Goal: Transaction & Acquisition: Register for event/course

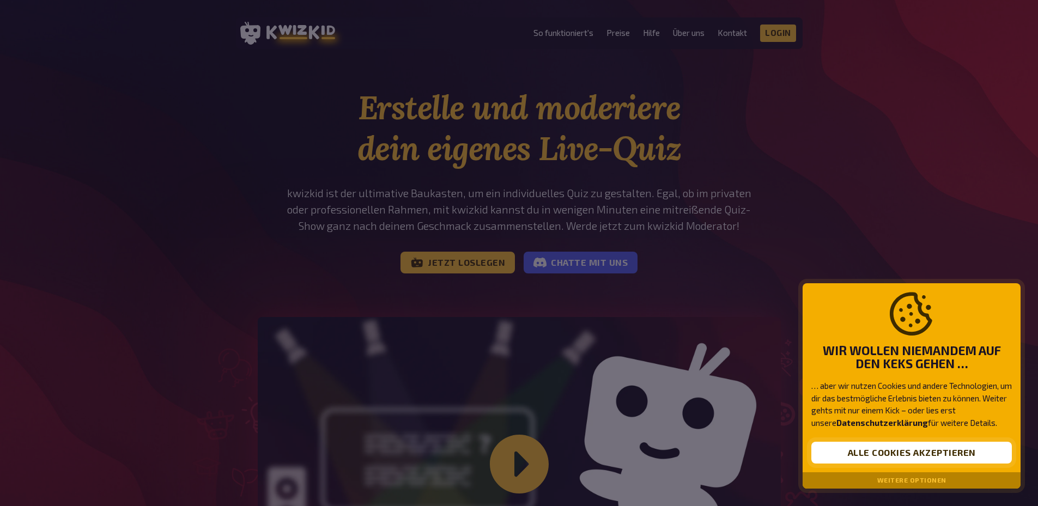
click at [921, 451] on button "Alle Cookies akzeptieren" at bounding box center [911, 453] width 201 height 22
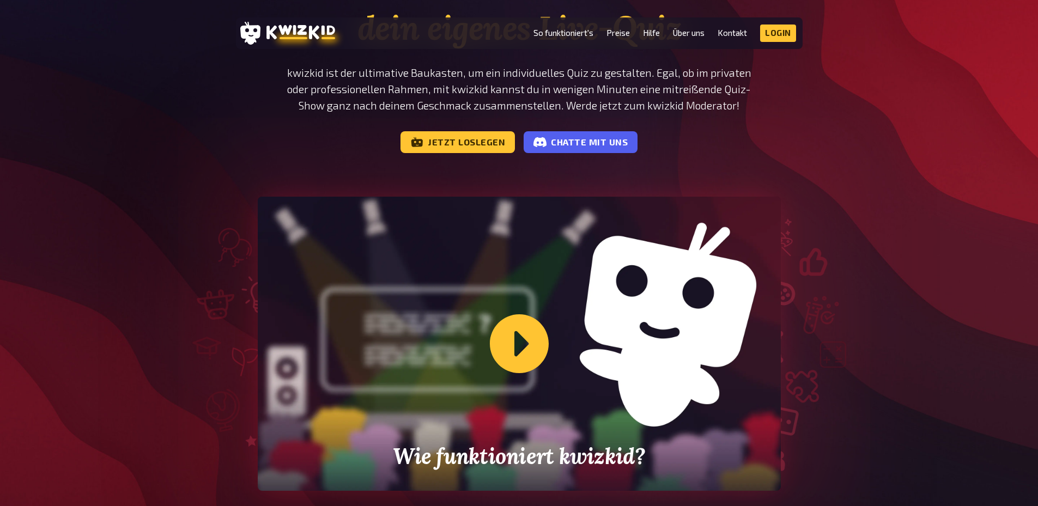
scroll to position [163, 0]
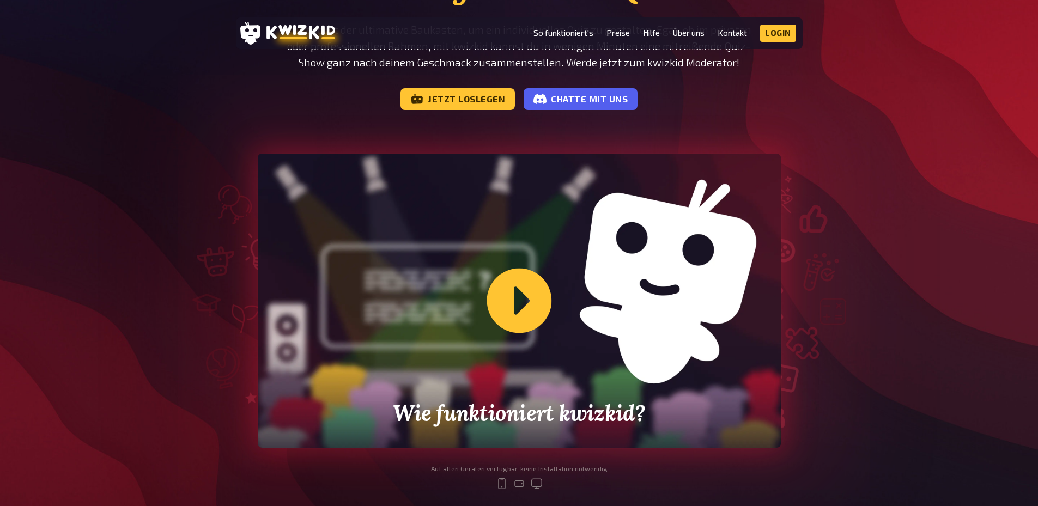
click at [524, 304] on div "Wie funktioniert kwizkid?" at bounding box center [519, 301] width 523 height 294
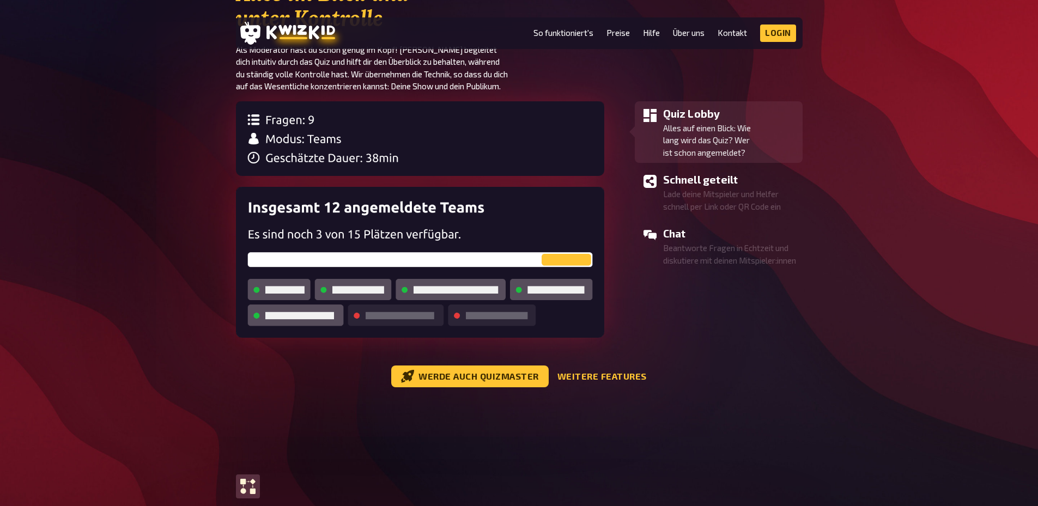
scroll to position [1253, 0]
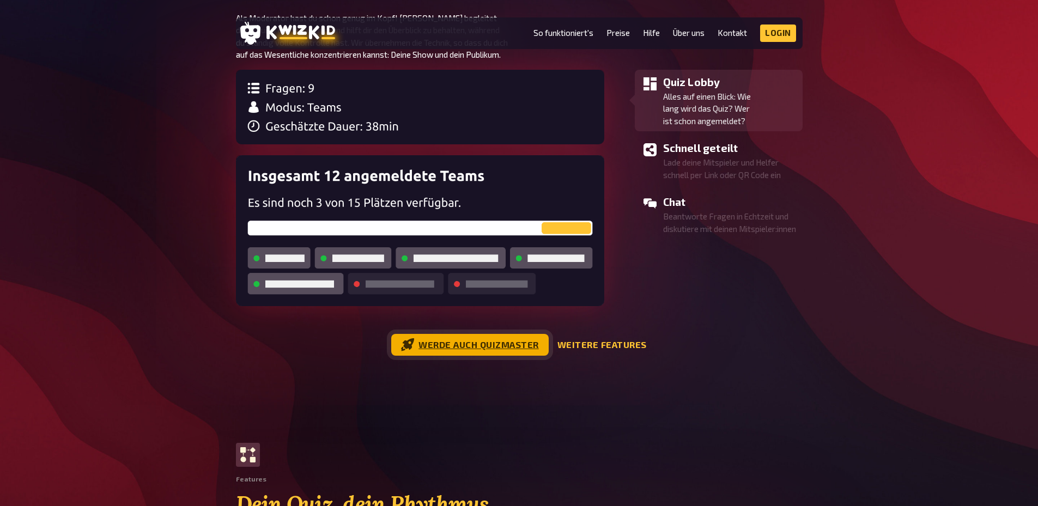
click at [502, 351] on link "Werde auch Quizmaster" at bounding box center [469, 345] width 157 height 22
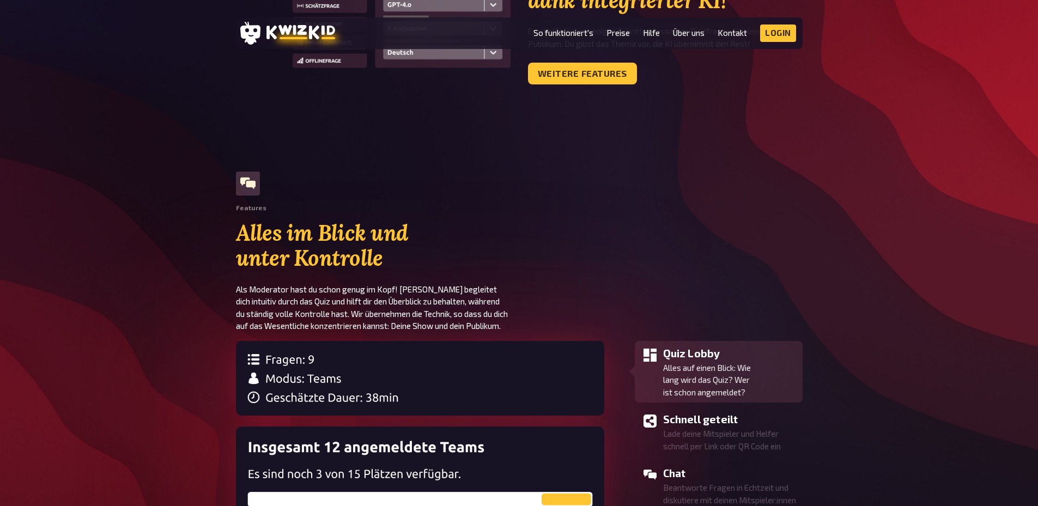
scroll to position [981, 0]
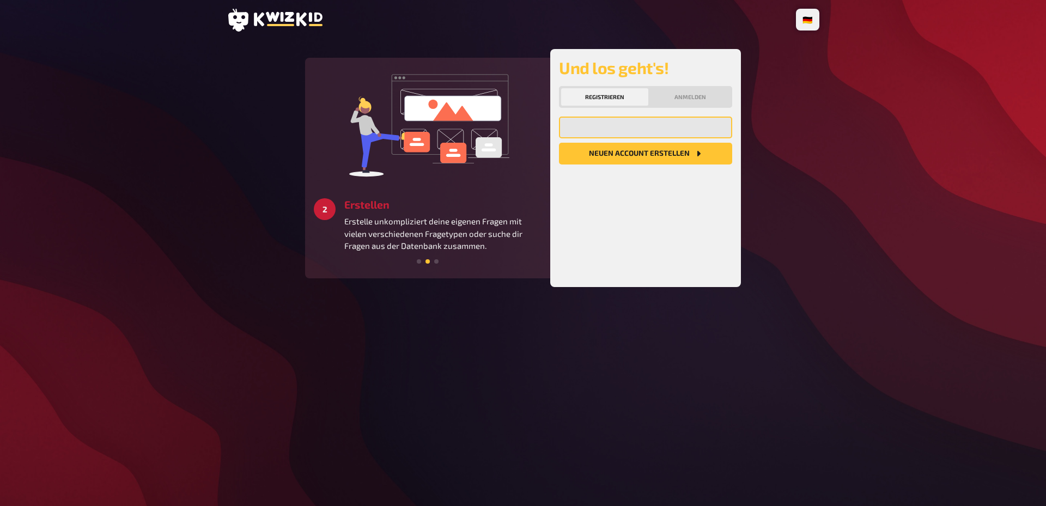
click at [649, 132] on input "email" at bounding box center [645, 128] width 173 height 22
type input "fe.gruber96@gmail.com"
click at [656, 155] on button "Neuen Account Erstellen" at bounding box center [645, 154] width 173 height 22
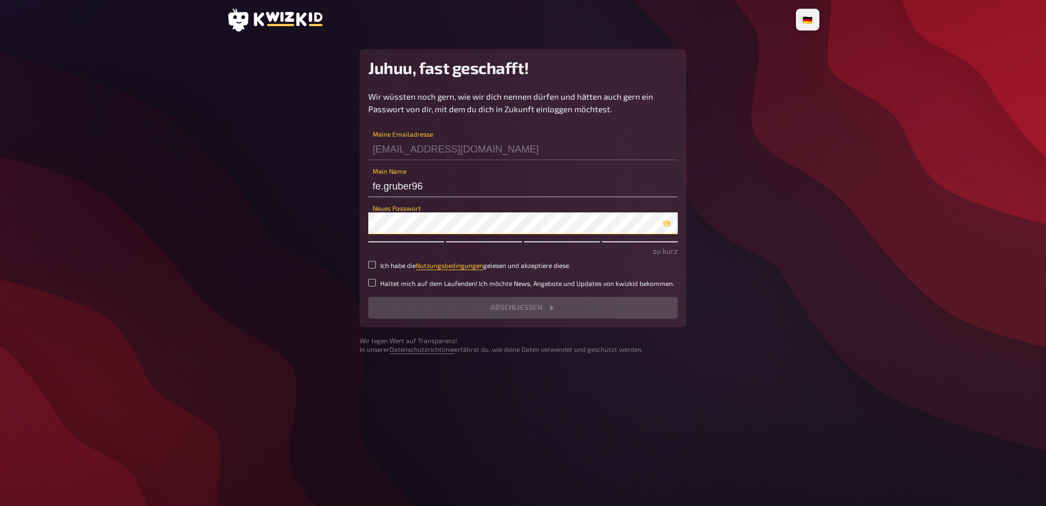
click at [298, 217] on main "Juhuu, fast geschafft! Wir wüssten noch gern, wie wir dich nennen dürfen und hä…" at bounding box center [523, 201] width 593 height 305
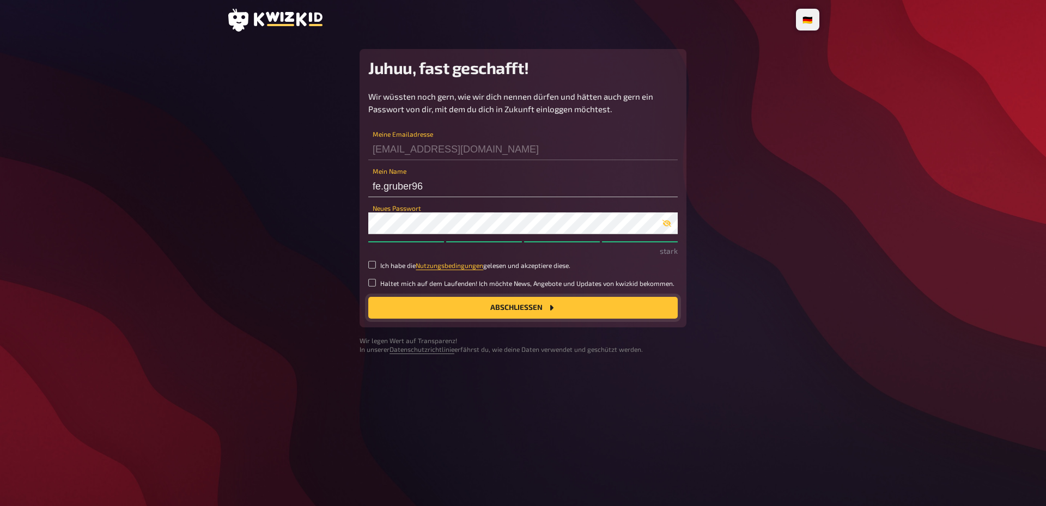
click at [462, 313] on button "Abschließen" at bounding box center [523, 308] width 310 height 22
click at [377, 270] on label "Ich habe die Nutzungsbedingungen gelesen und akzeptiere diese." at bounding box center [523, 265] width 310 height 9
click at [376, 269] on input "Ich habe die Nutzungsbedingungen gelesen und akzeptiere diese." at bounding box center [372, 265] width 8 height 8
checkbox input "true"
click at [438, 311] on button "Abschließen" at bounding box center [523, 308] width 310 height 22
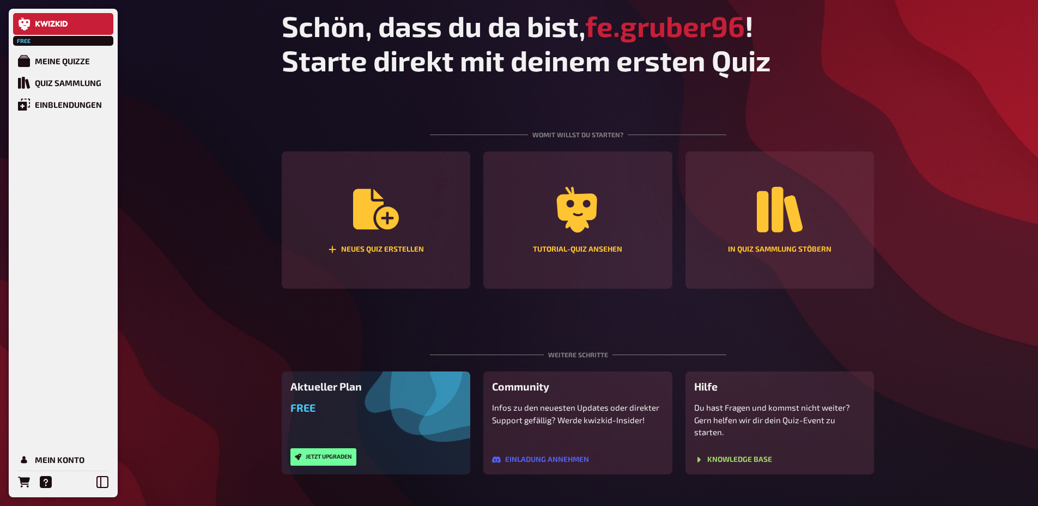
click at [384, 397] on div "Aktueller Plan Free Jetzt upgraden" at bounding box center [376, 423] width 189 height 103
click at [307, 407] on span "Free" at bounding box center [302, 408] width 25 height 13
click at [317, 448] on button "Jetzt upgraden" at bounding box center [323, 456] width 66 height 17
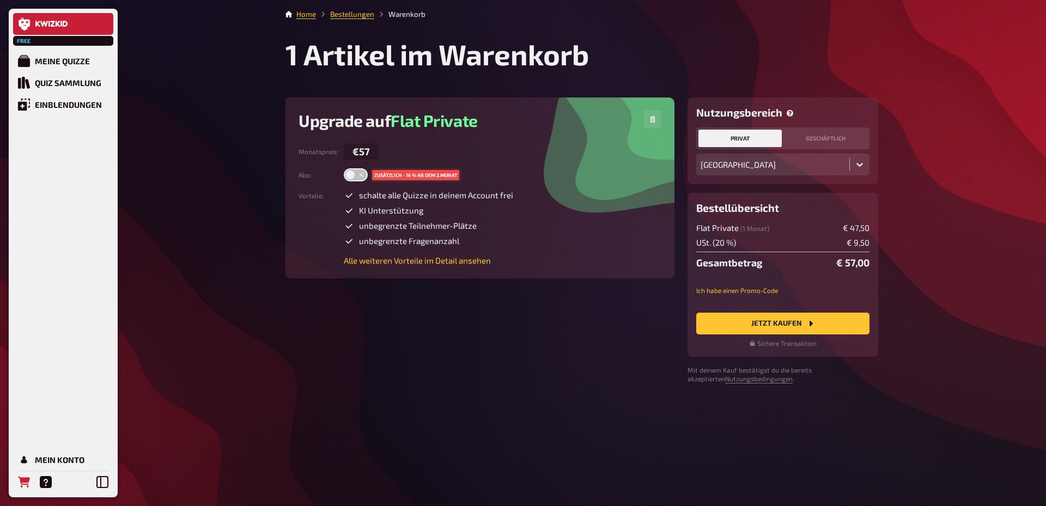
click at [30, 22] on icon at bounding box center [24, 23] width 11 height 13
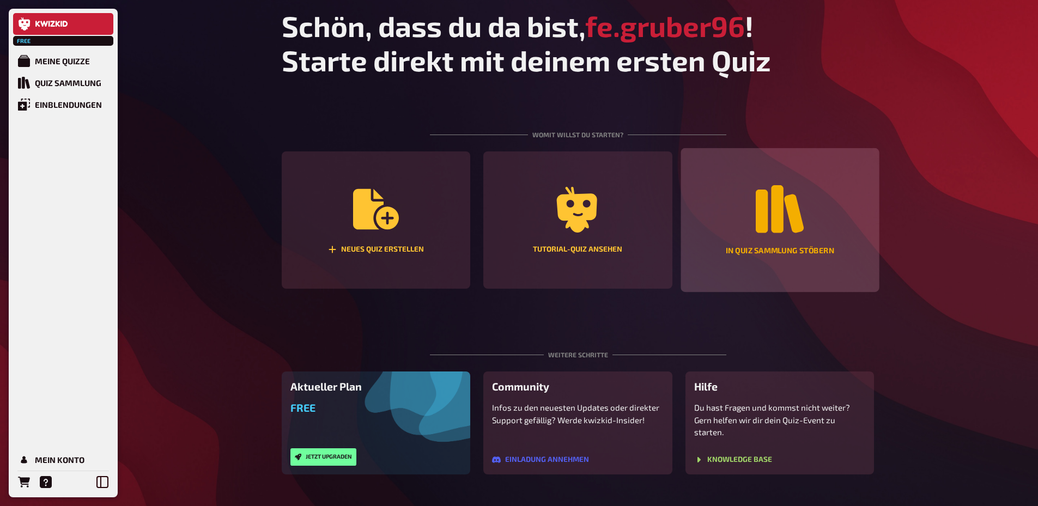
click at [761, 233] on icon "In Quiz Sammlung stöbern" at bounding box center [780, 209] width 48 height 48
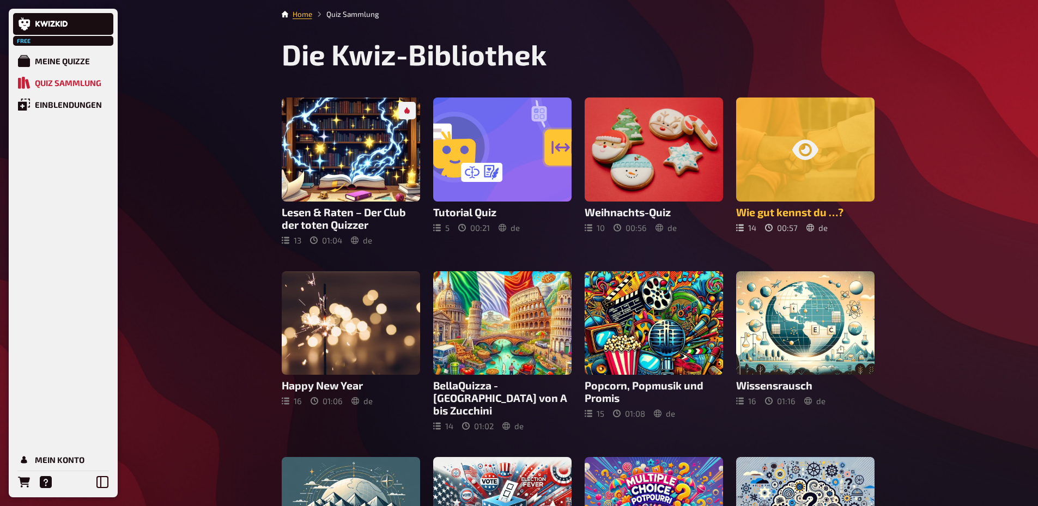
click at [760, 209] on h3 "Wie gut kennst du …?" at bounding box center [805, 212] width 138 height 13
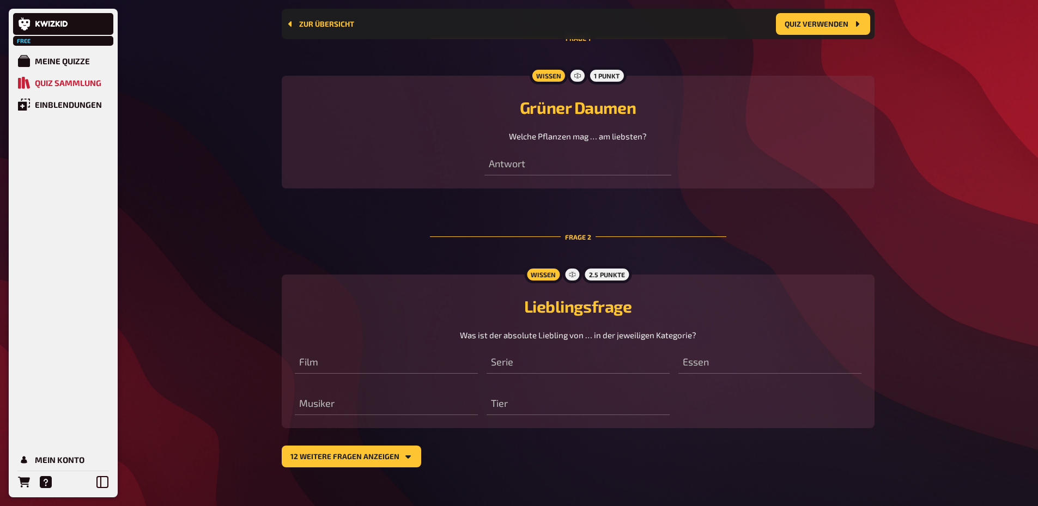
scroll to position [337, 0]
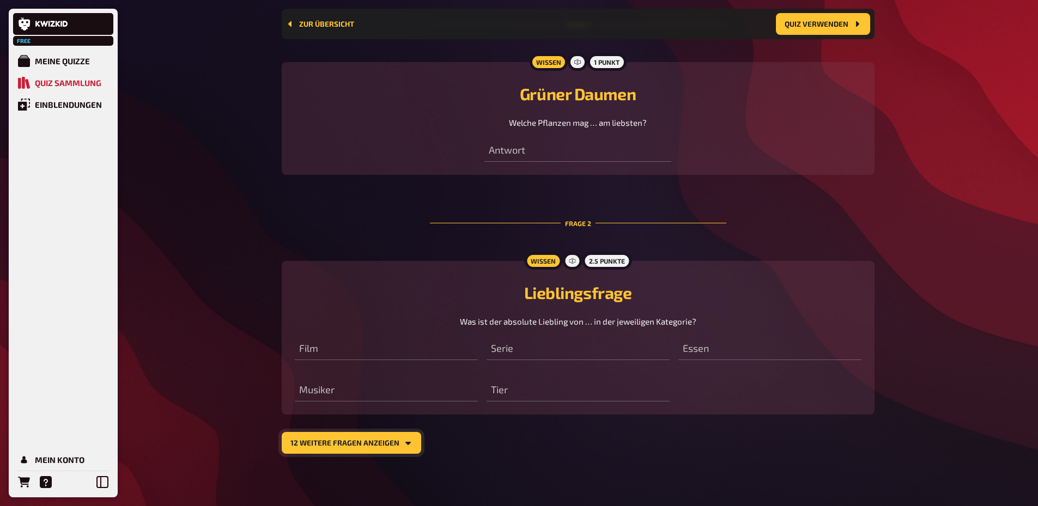
click at [407, 450] on button "12 weitere Fragen anzeigen" at bounding box center [352, 443] width 140 height 22
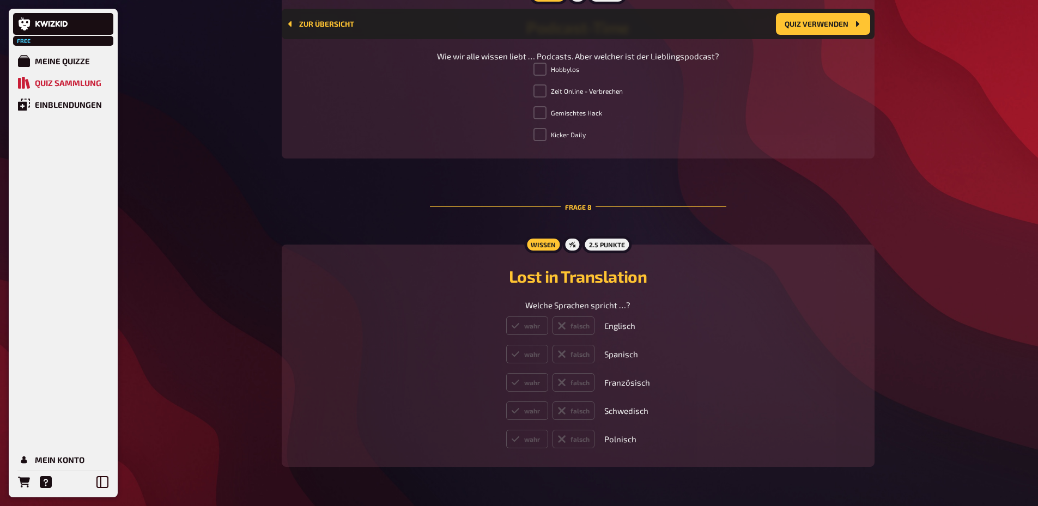
scroll to position [2027, 0]
